Goal: Task Accomplishment & Management: Complete application form

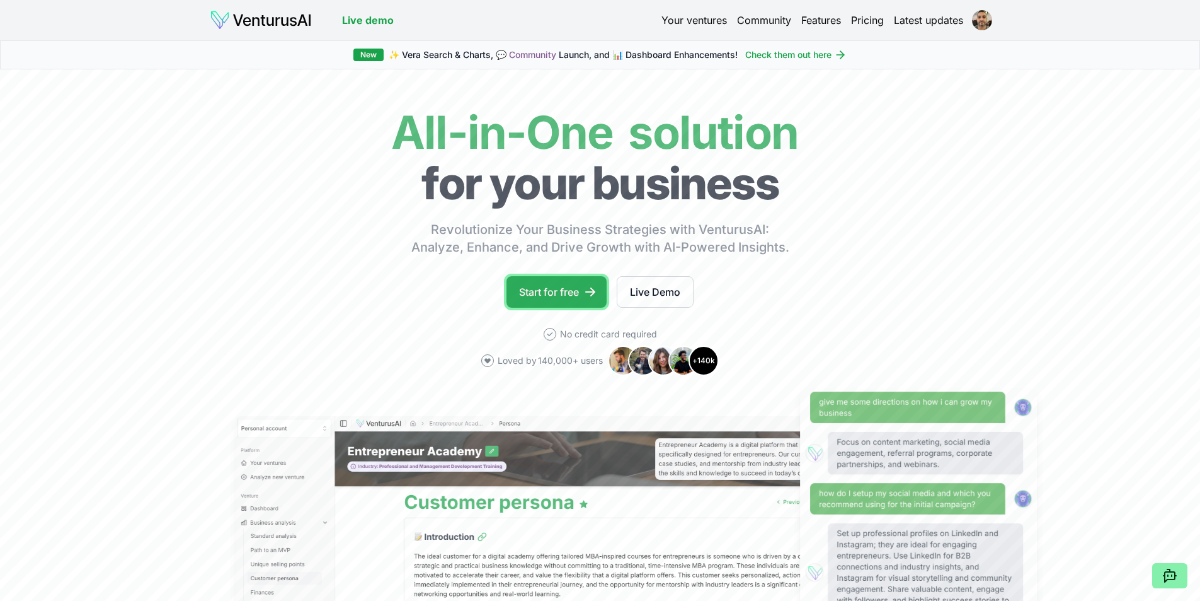
click at [527, 300] on link "Start for free" at bounding box center [557, 292] width 100 height 32
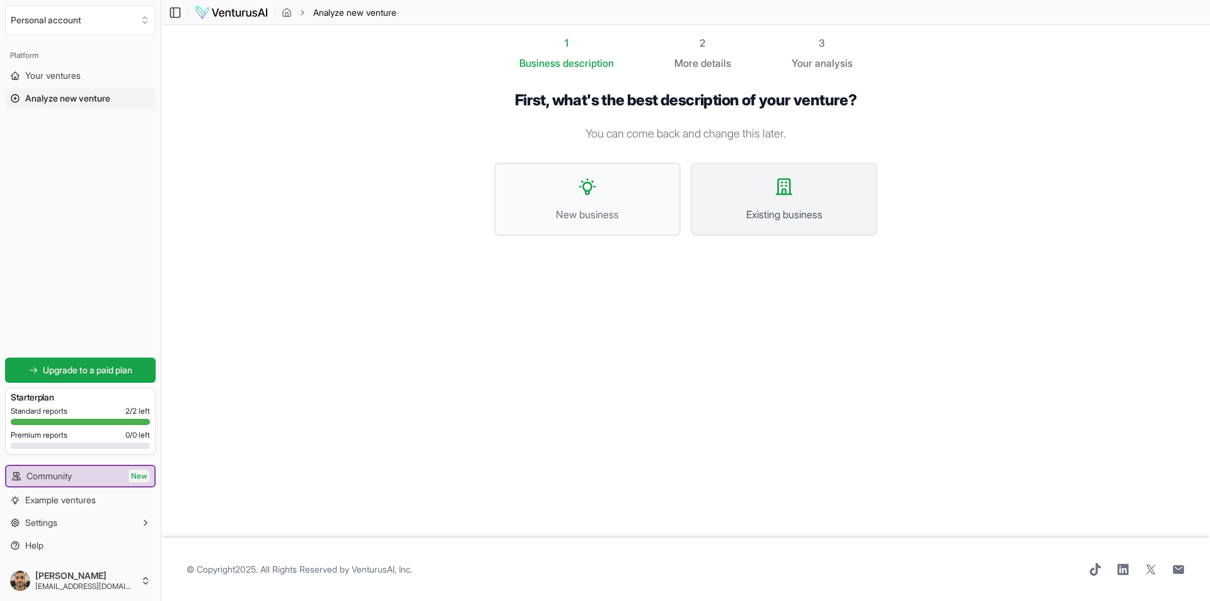
click at [835, 224] on button "Existing business" at bounding box center [784, 199] width 187 height 73
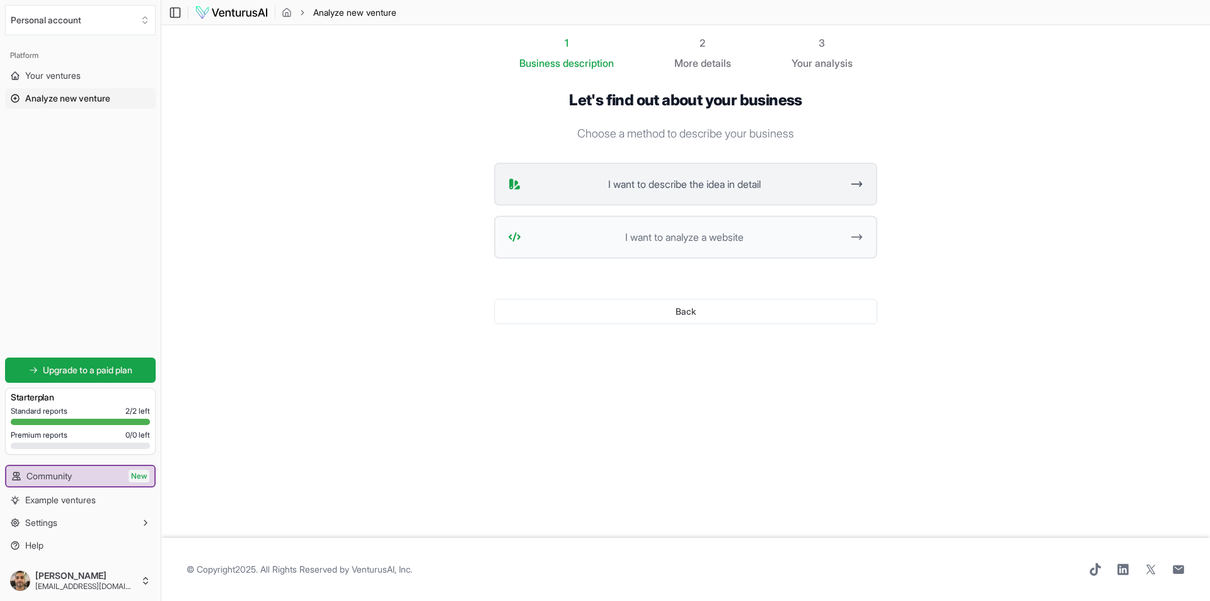
click at [661, 187] on span "I want to describe the idea in detail" at bounding box center [684, 183] width 316 height 15
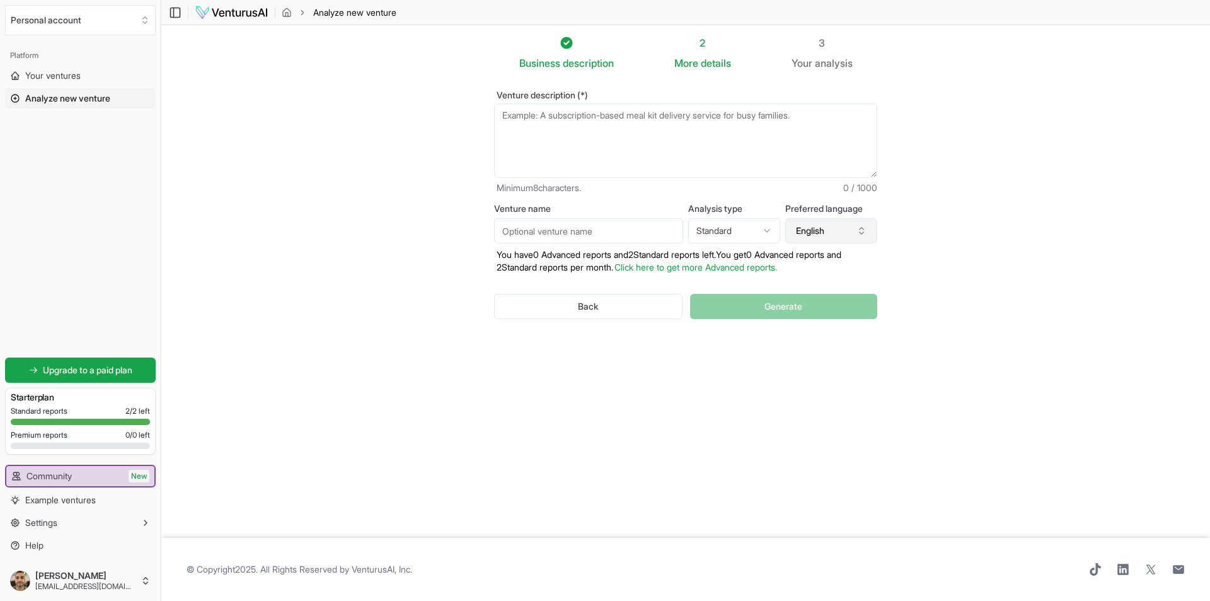
click at [834, 231] on button "English" at bounding box center [831, 230] width 92 height 25
type input "port"
click at [805, 291] on div "Portuguese" at bounding box center [837, 287] width 163 height 20
click at [744, 234] on html "We value your privacy We use cookies to enhance your browsing experience, serve…" at bounding box center [605, 300] width 1210 height 601
click at [751, 227] on html "We value your privacy We use cookies to enhance your browsing experience, serve…" at bounding box center [605, 300] width 1210 height 601
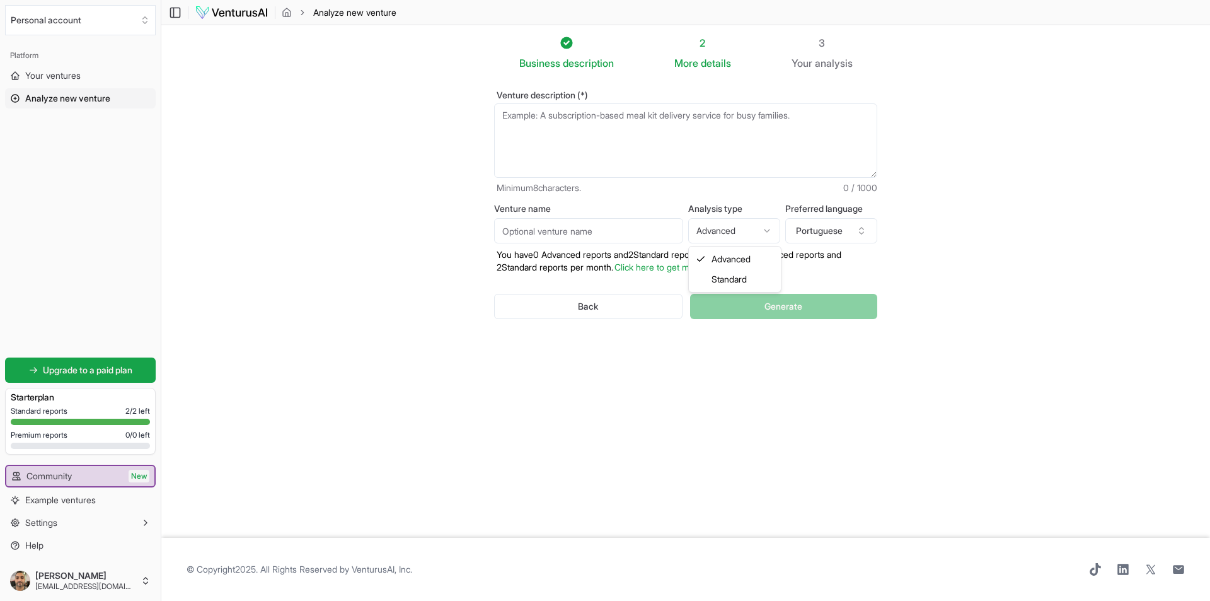
select select "standard"
click at [578, 230] on input "Venture name" at bounding box center [588, 230] width 189 height 25
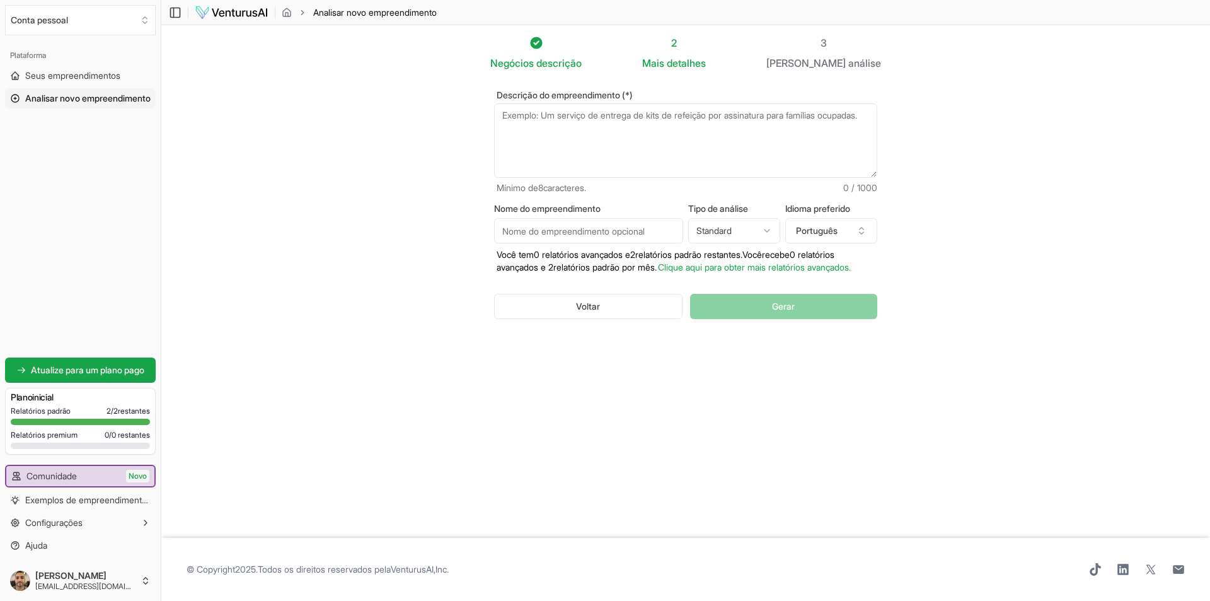
click at [1099, 197] on section "Negócios descrição 2 Mais detalhes 3 Seu análise Descrição do empreendimento (*…" at bounding box center [685, 281] width 1049 height 512
click at [546, 139] on textarea "Descrição do empreendimento (*)" at bounding box center [685, 140] width 383 height 74
